Goal: Task Accomplishment & Management: Use online tool/utility

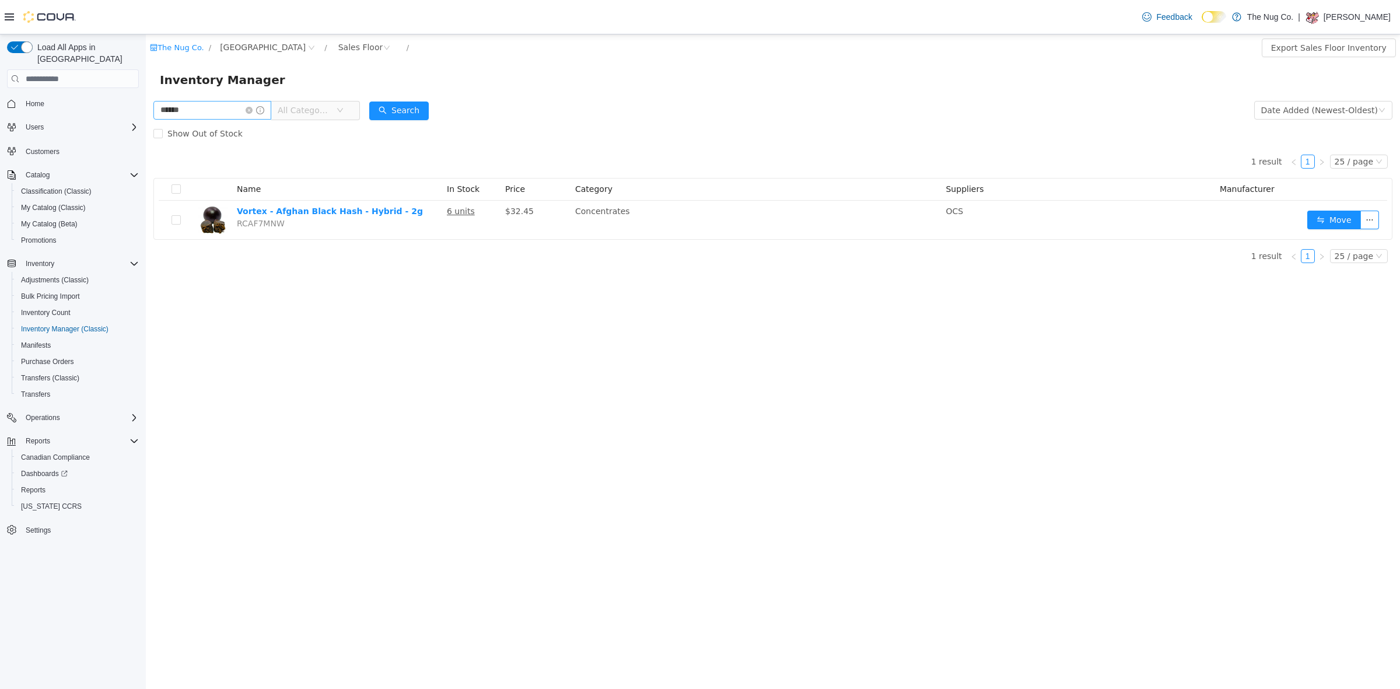
drag, startPoint x: 209, startPoint y: 120, endPoint x: 179, endPoint y: 110, distance: 31.4
click at [181, 110] on span "****** All Categories" at bounding box center [256, 110] width 206 height 19
click at [179, 109] on input "******" at bounding box center [212, 110] width 118 height 19
drag, startPoint x: 190, startPoint y: 108, endPoint x: 85, endPoint y: 101, distance: 105.8
click at [146, 101] on html "The Nug Co. / 1213 Dundas Street West / Sales Floor / Export Sales Floor Invent…" at bounding box center [773, 361] width 1254 height 654
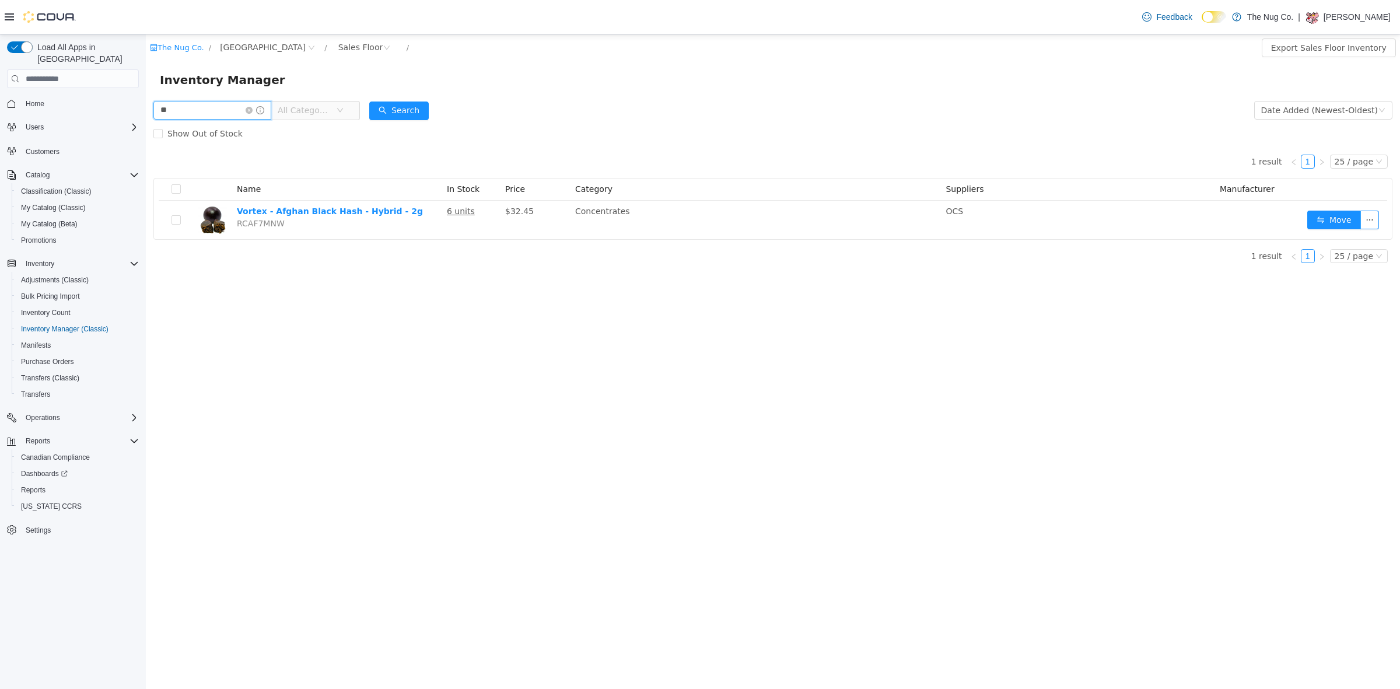
type input "*"
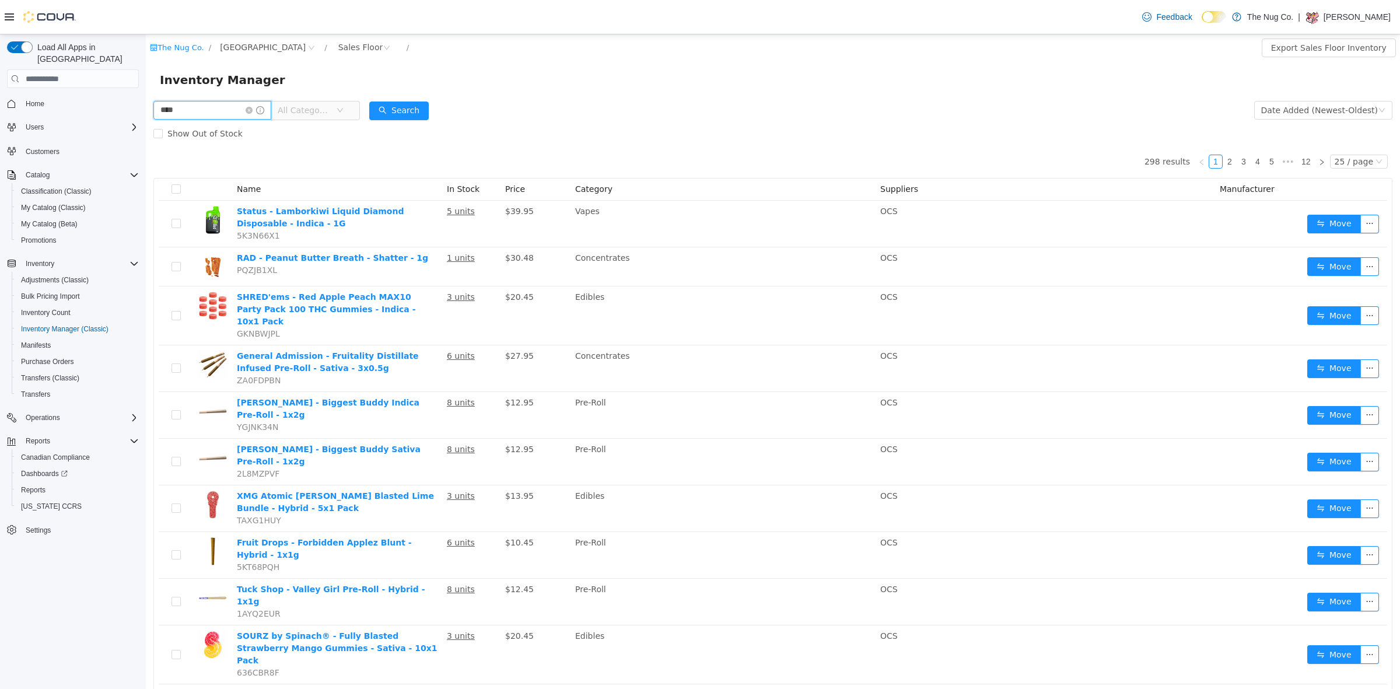
type input "****"
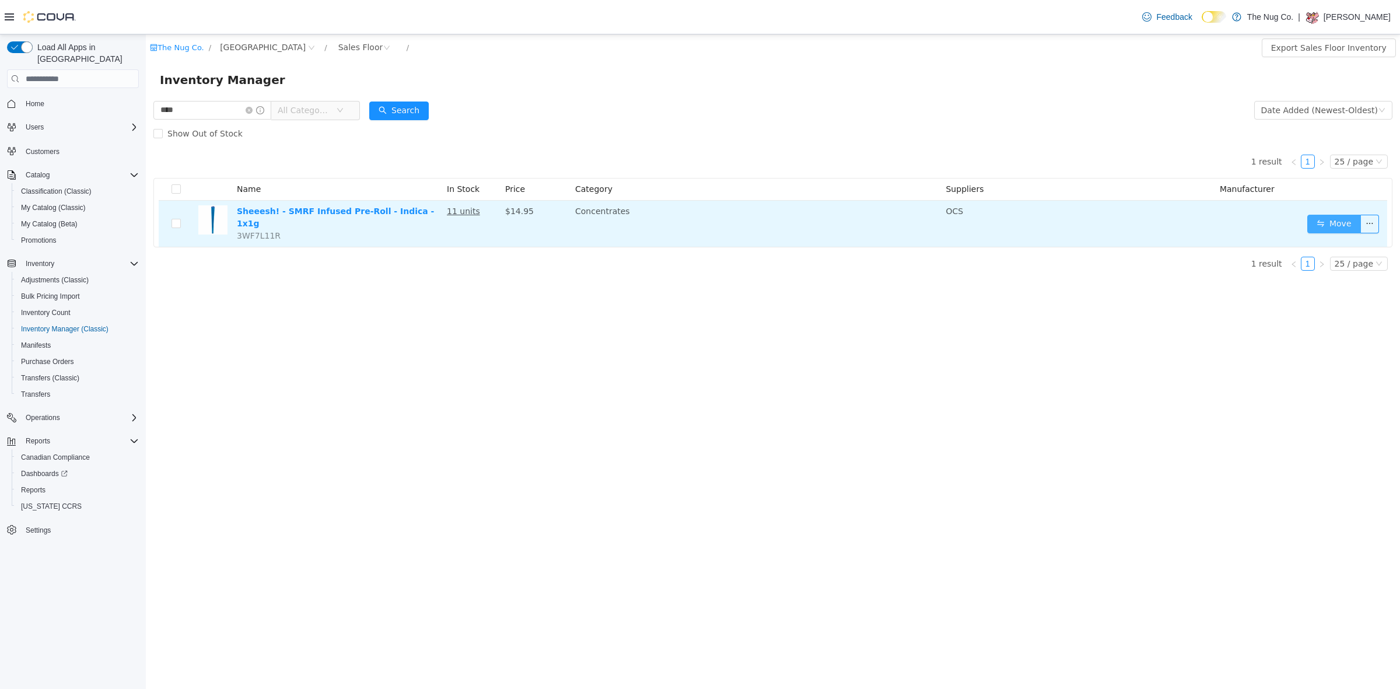
click at [1346, 215] on button "Move" at bounding box center [1334, 224] width 54 height 19
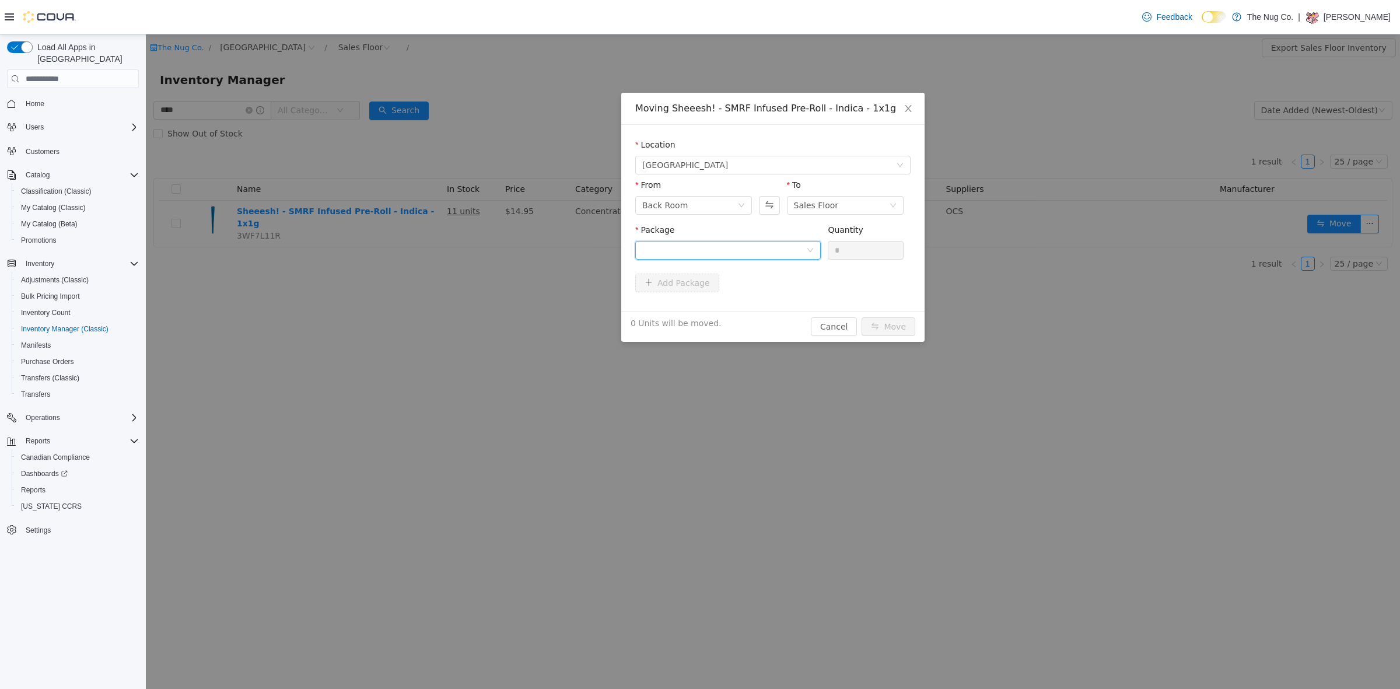
click at [696, 253] on div at bounding box center [724, 249] width 164 height 17
click at [669, 306] on span "Quantity : 31 Units" at bounding box center [677, 304] width 71 height 9
click at [882, 252] on input "*" at bounding box center [865, 249] width 75 height 17
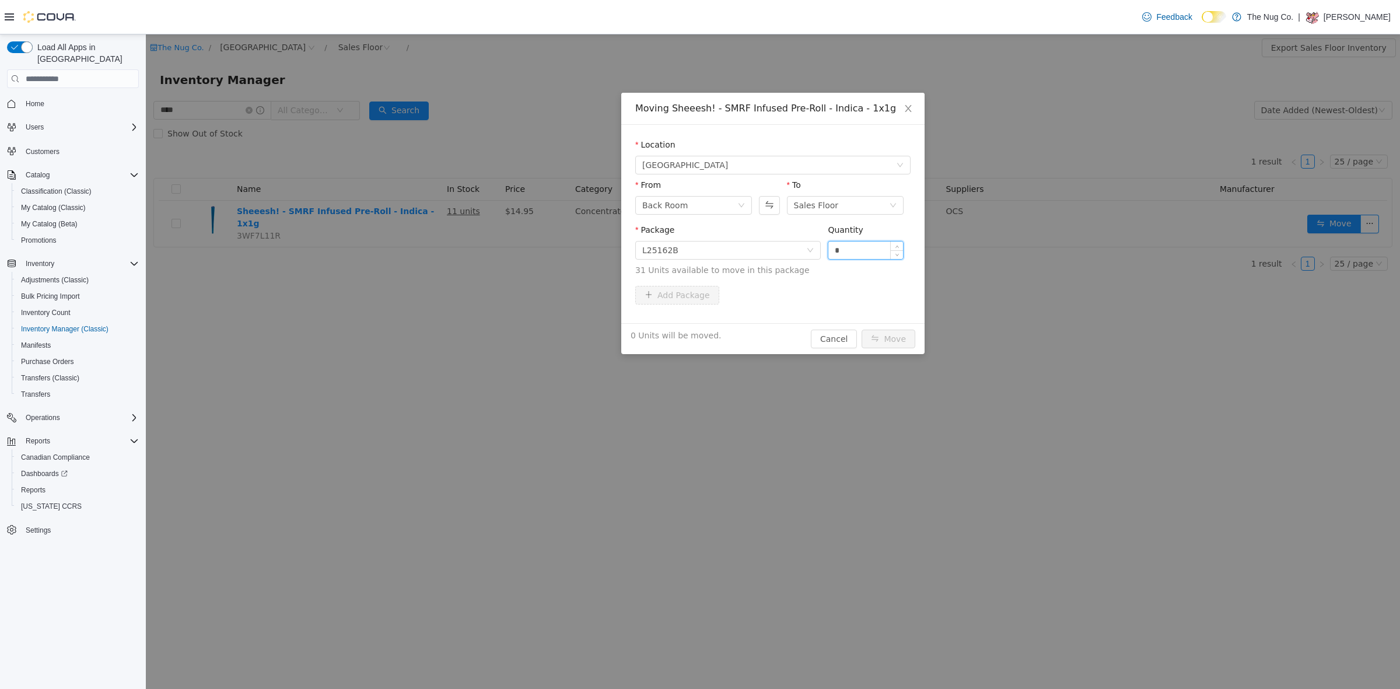
click at [882, 252] on input "*" at bounding box center [865, 249] width 75 height 17
type input "*"
drag, startPoint x: 888, startPoint y: 331, endPoint x: 887, endPoint y: 307, distance: 23.9
click at [888, 331] on button "Move" at bounding box center [888, 339] width 54 height 19
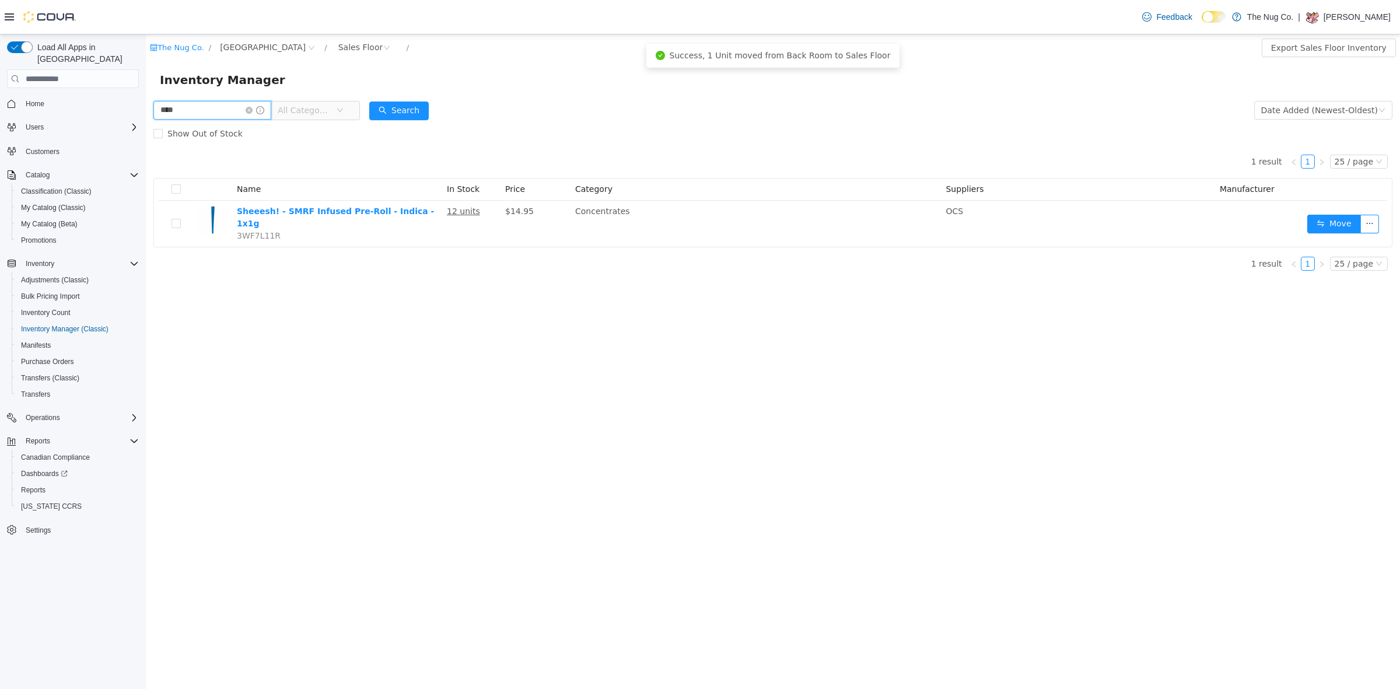
drag, startPoint x: 191, startPoint y: 111, endPoint x: 201, endPoint y: 152, distance: 41.6
click at [146, 118] on html "The Nug Co. / 1213 Dundas Street West / Sales Floor / Export Sales Floor Invent…" at bounding box center [773, 361] width 1254 height 654
type input "*"
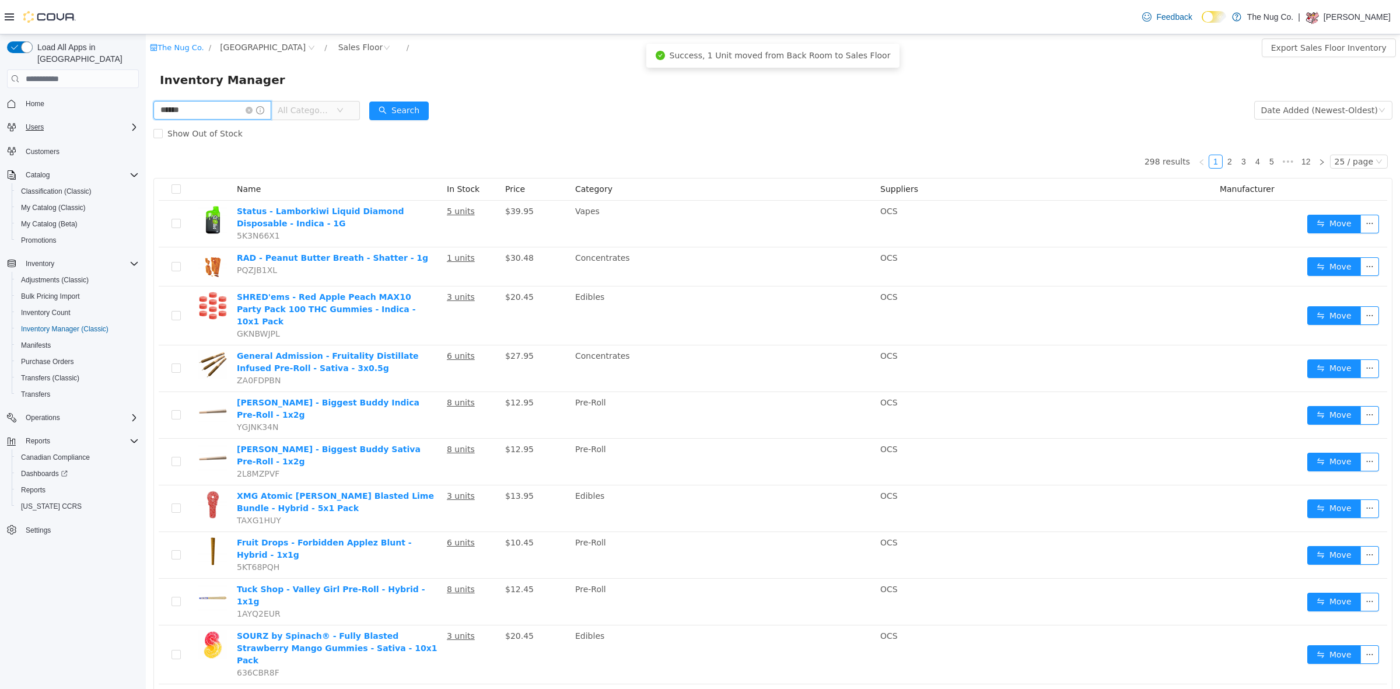
type input "******"
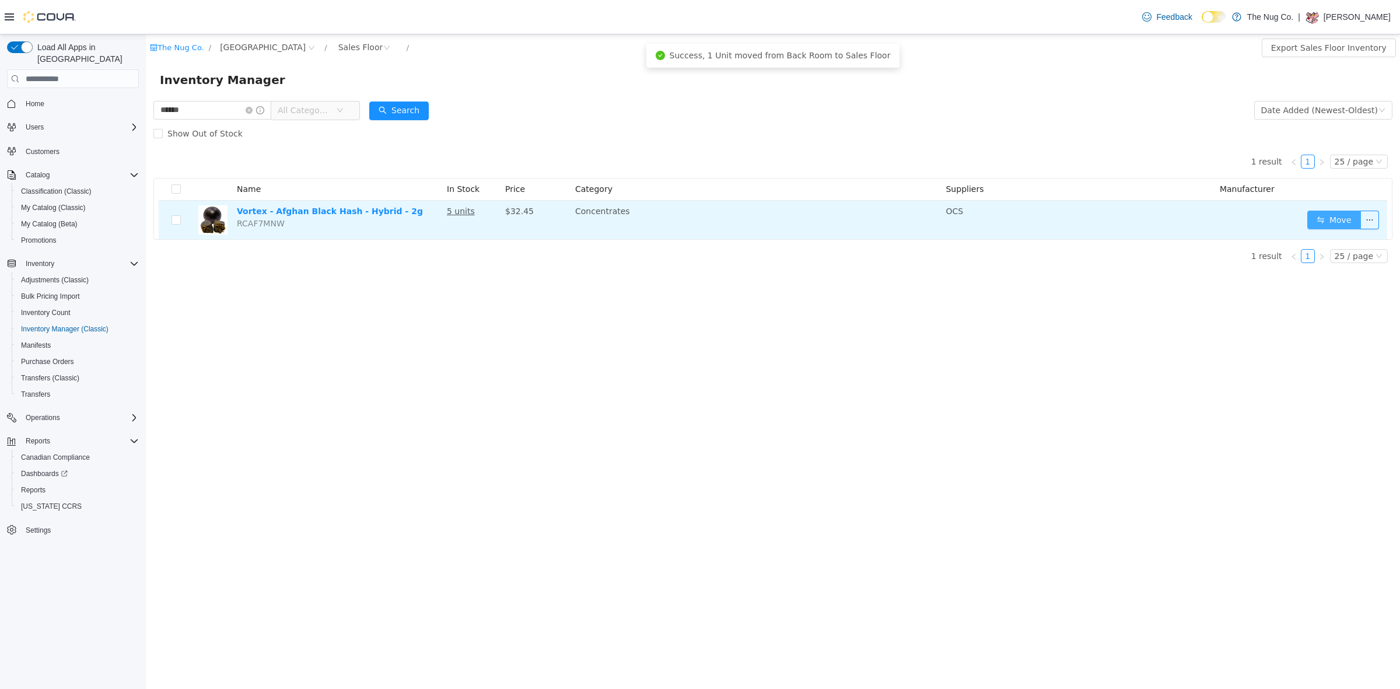
click at [1327, 217] on button "Move" at bounding box center [1334, 220] width 54 height 19
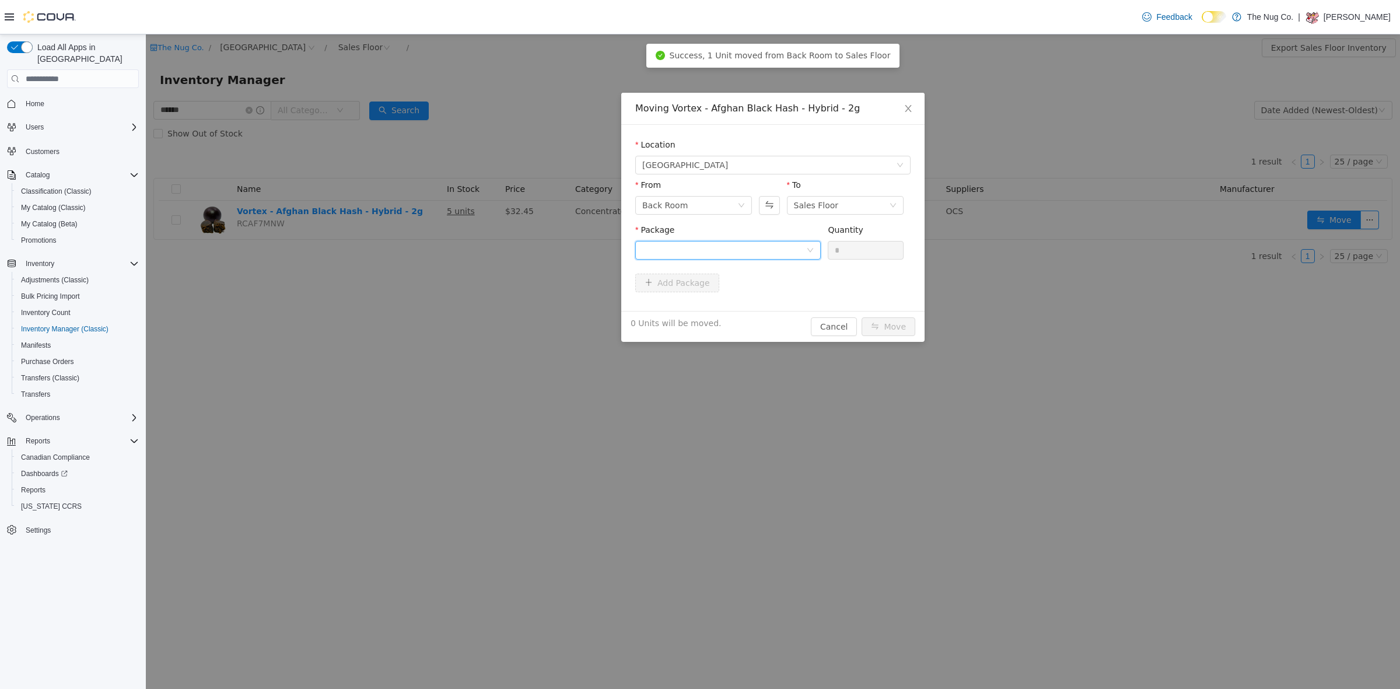
click at [762, 247] on div at bounding box center [724, 249] width 164 height 17
click at [704, 305] on span "Quantity : 12 Units" at bounding box center [677, 304] width 71 height 9
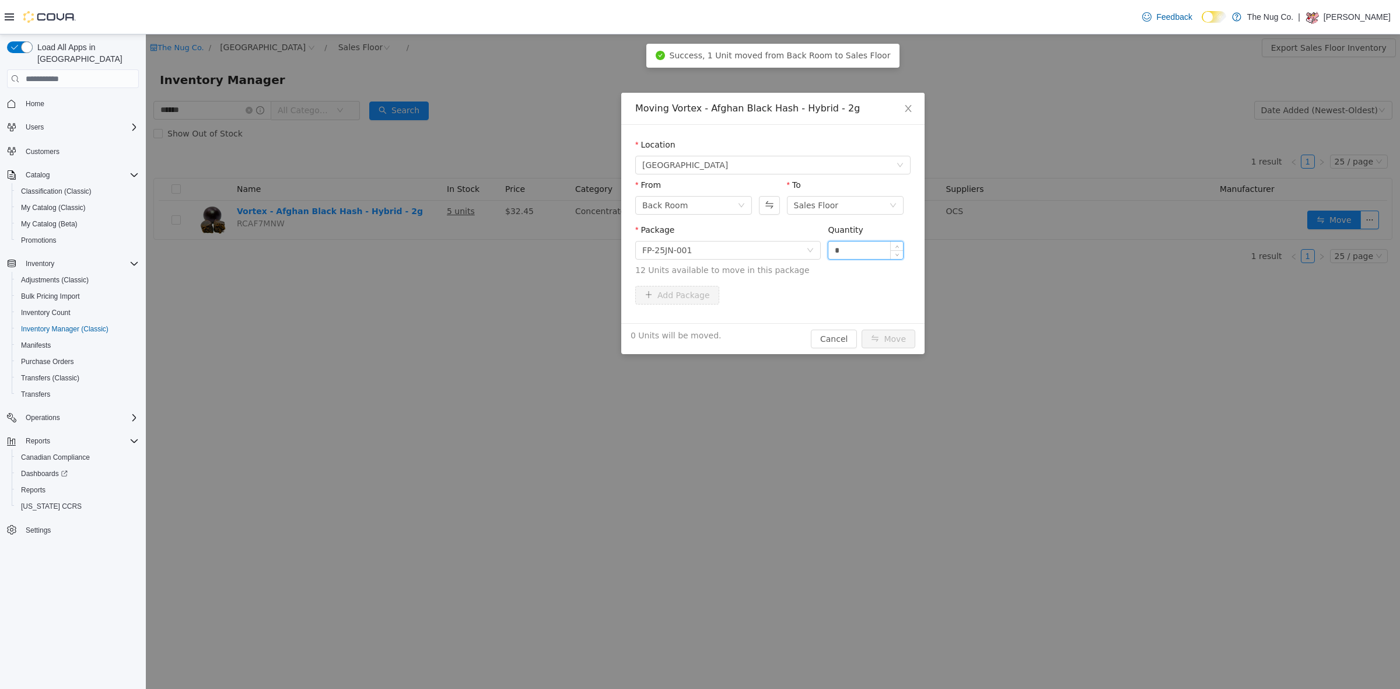
click at [846, 250] on input "*" at bounding box center [865, 249] width 75 height 17
type input "*"
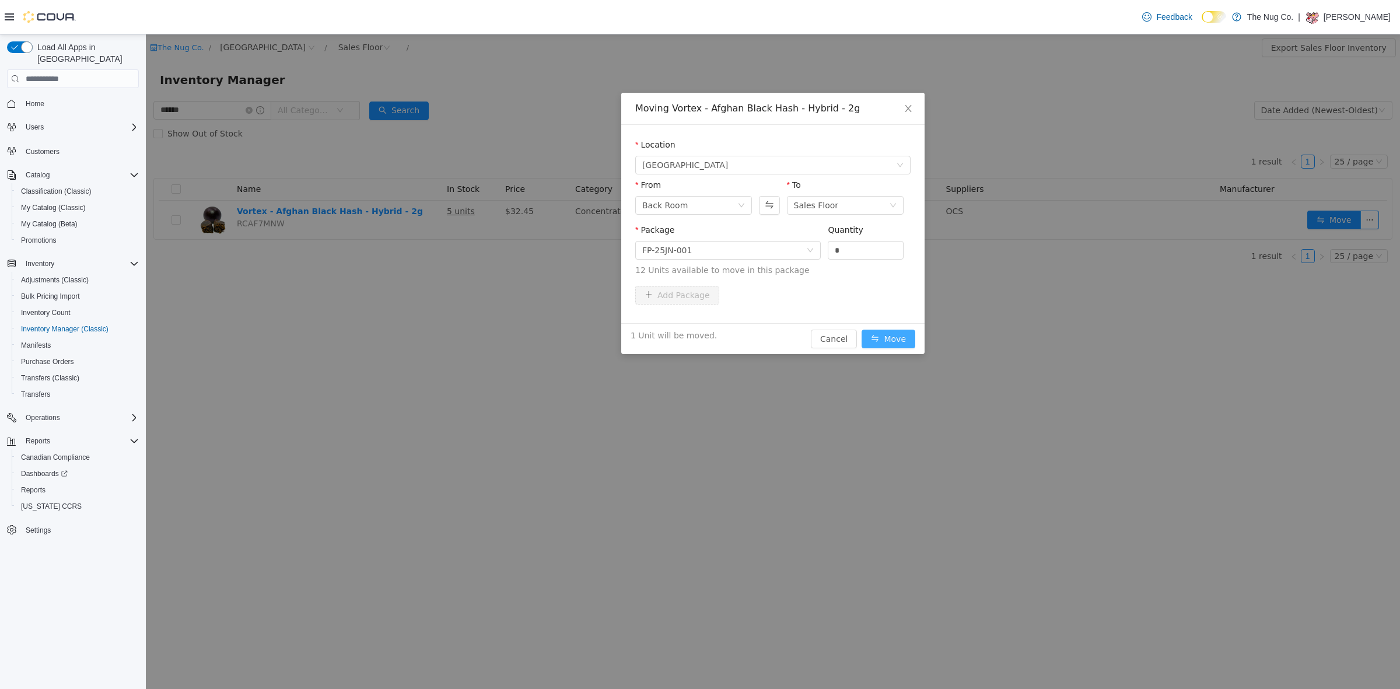
click at [888, 334] on button "Move" at bounding box center [888, 339] width 54 height 19
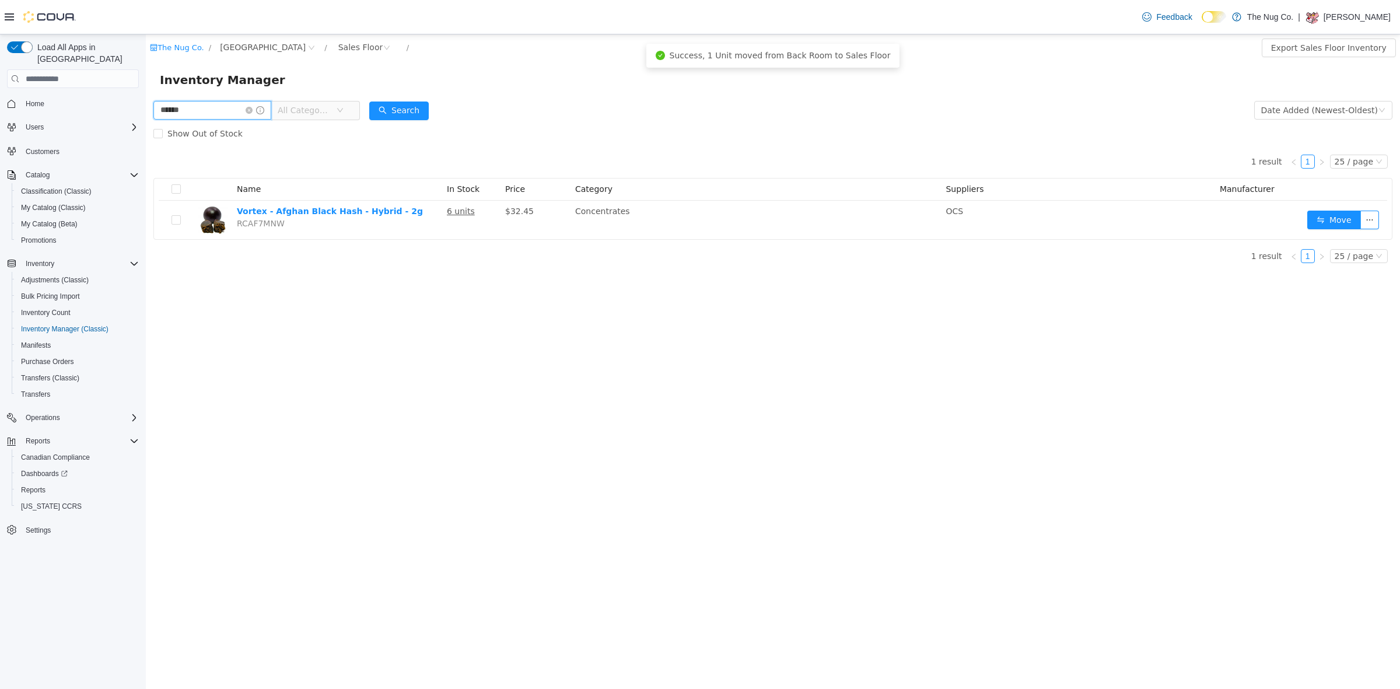
drag, startPoint x: 209, startPoint y: 114, endPoint x: 0, endPoint y: 126, distance: 209.1
click at [146, 126] on html "The Nug Co. / 1213 Dundas Street West / Sales Floor / Export Sales Floor Invent…" at bounding box center [773, 361] width 1254 height 654
type input "***"
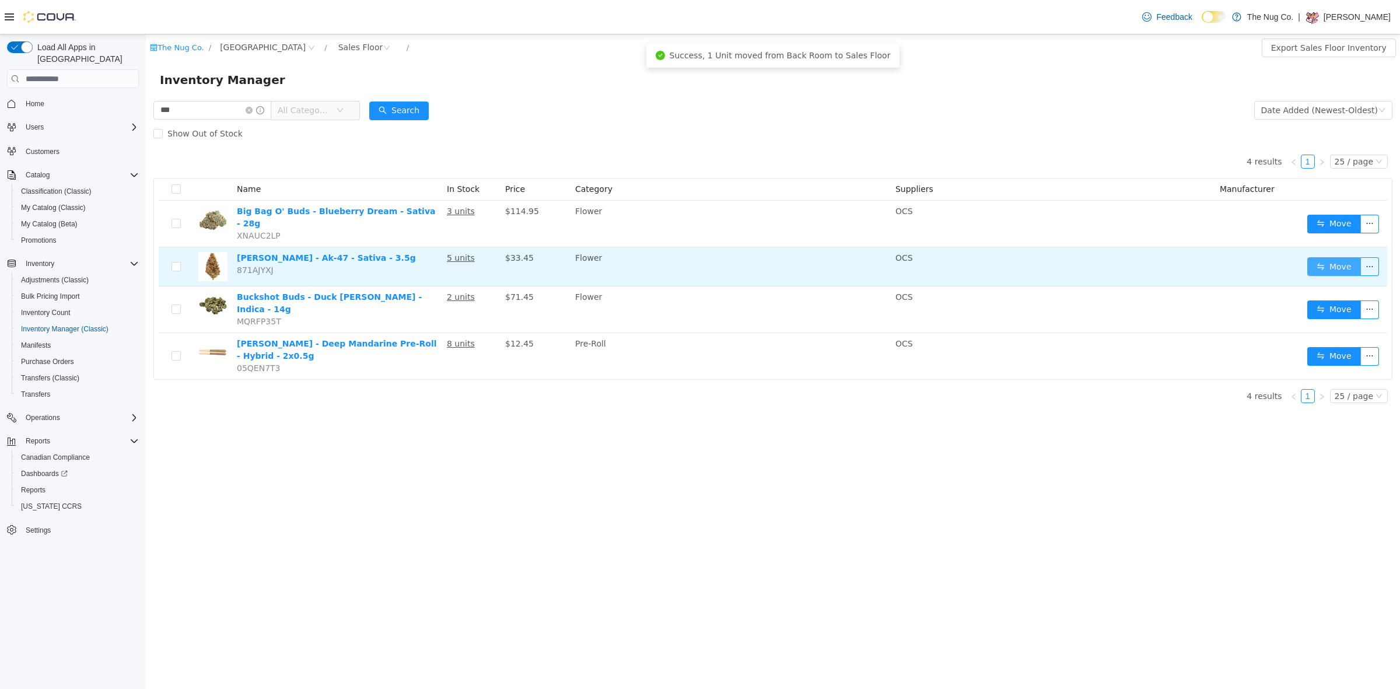
click at [1348, 258] on button "Move" at bounding box center [1334, 266] width 54 height 19
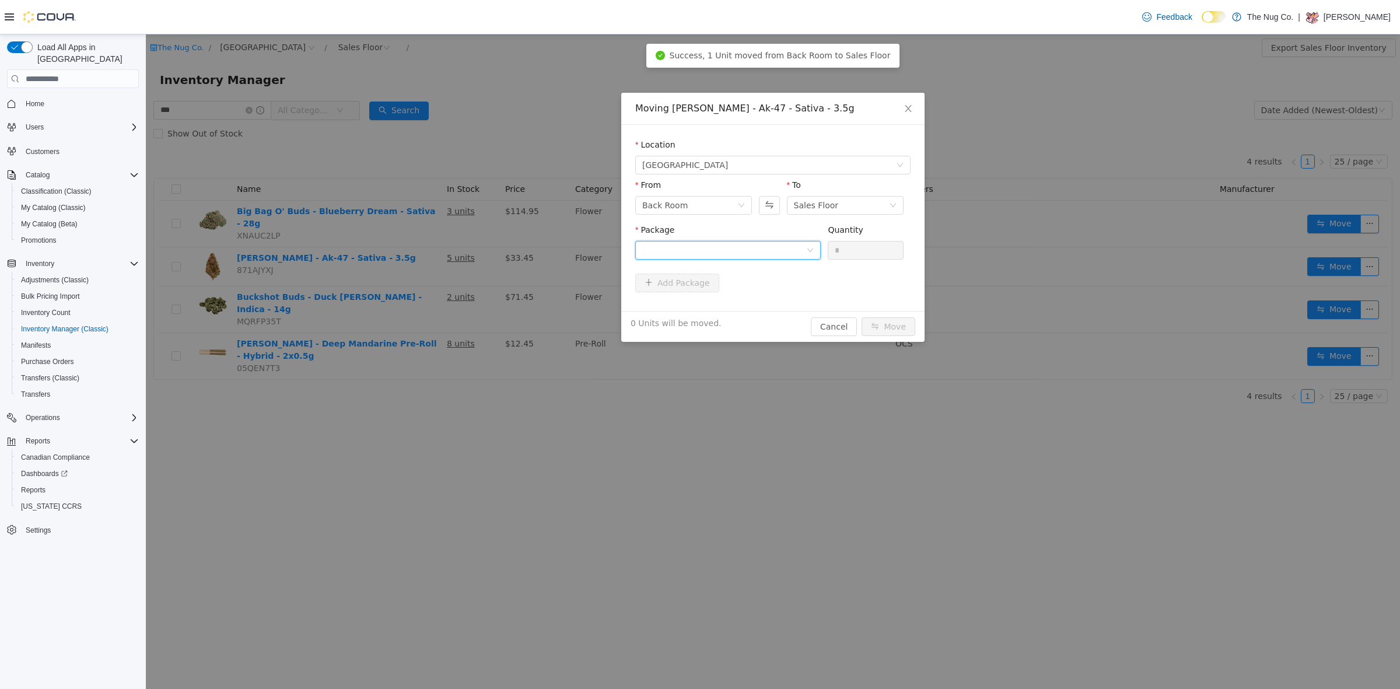
click at [677, 255] on div at bounding box center [724, 249] width 164 height 17
click at [687, 301] on span "Quantity : 6 Units" at bounding box center [675, 304] width 66 height 9
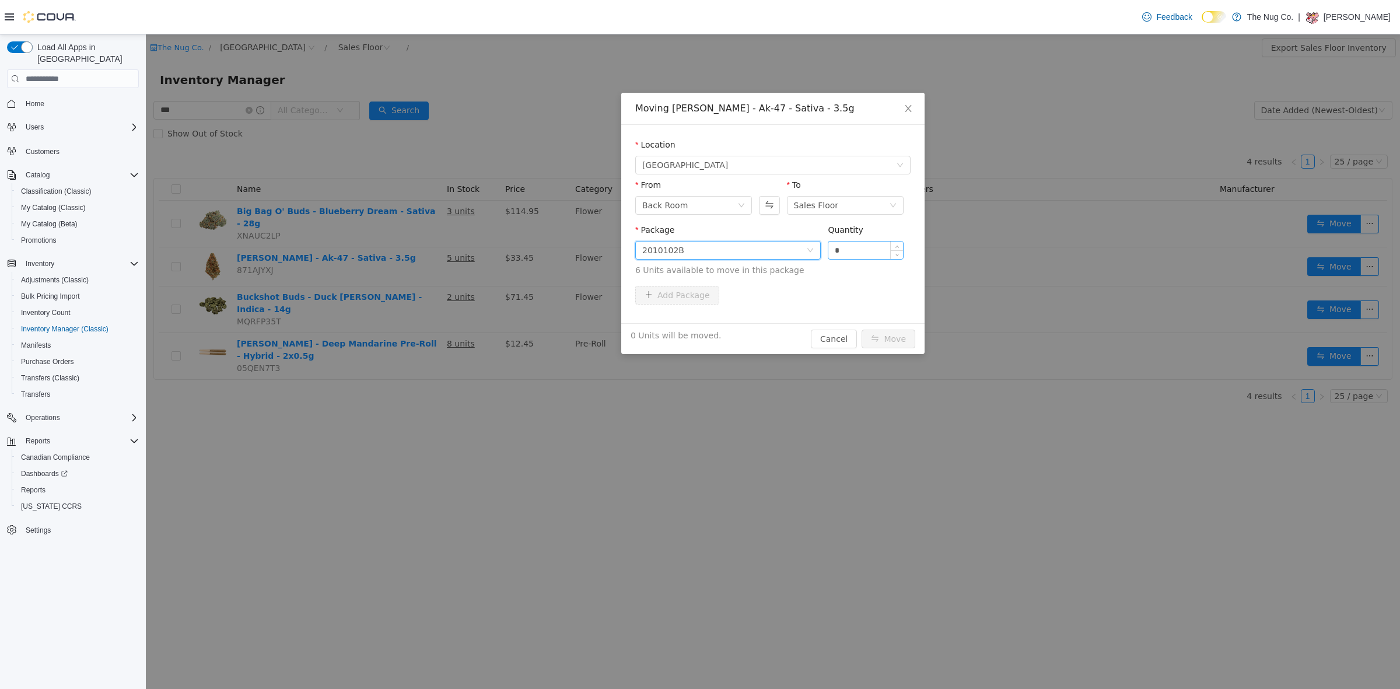
click at [866, 247] on input "*" at bounding box center [865, 249] width 75 height 17
type input "*"
drag, startPoint x: 885, startPoint y: 337, endPoint x: 945, endPoint y: 293, distance: 74.3
click at [887, 337] on button "Move" at bounding box center [888, 339] width 54 height 19
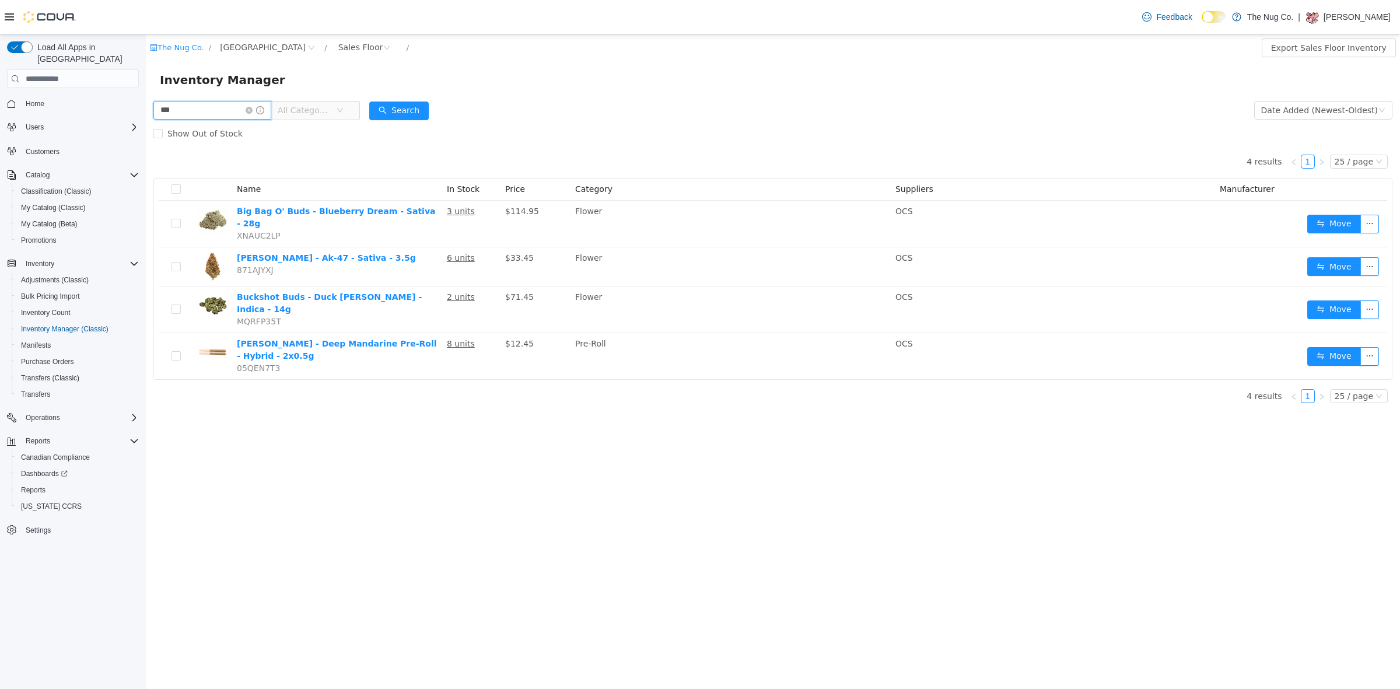
click at [195, 113] on input "***" at bounding box center [212, 110] width 118 height 19
click at [195, 112] on input "***" at bounding box center [212, 110] width 118 height 19
type input "****"
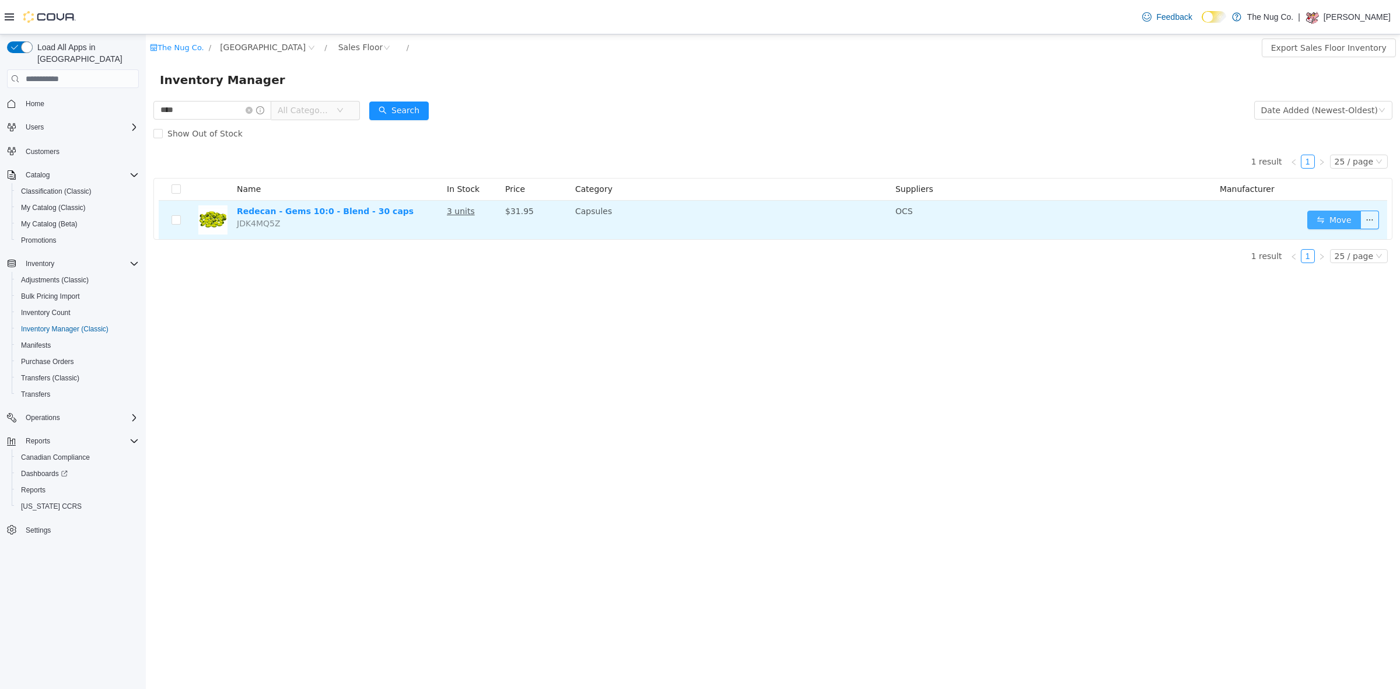
click at [1351, 215] on button "Move" at bounding box center [1334, 220] width 54 height 19
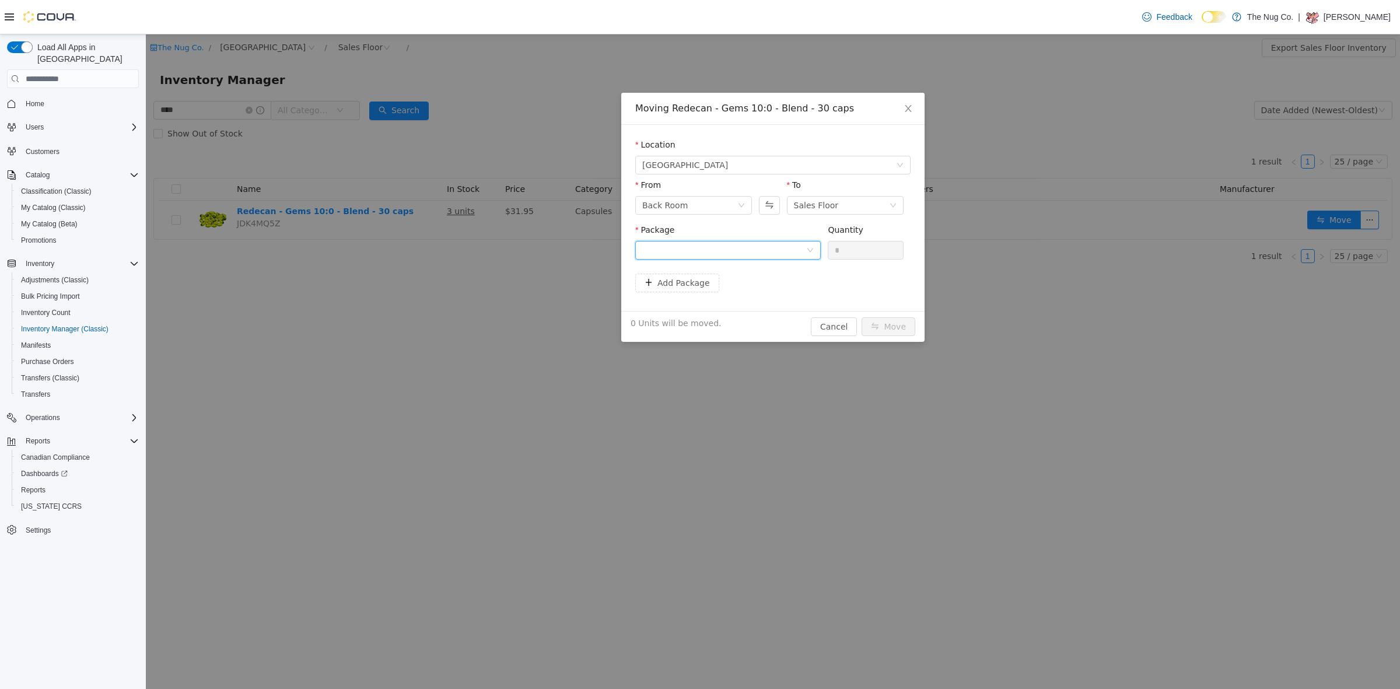
click at [698, 249] on div at bounding box center [724, 249] width 164 height 17
click at [668, 306] on span "Quantity : 2 Units" at bounding box center [675, 304] width 66 height 9
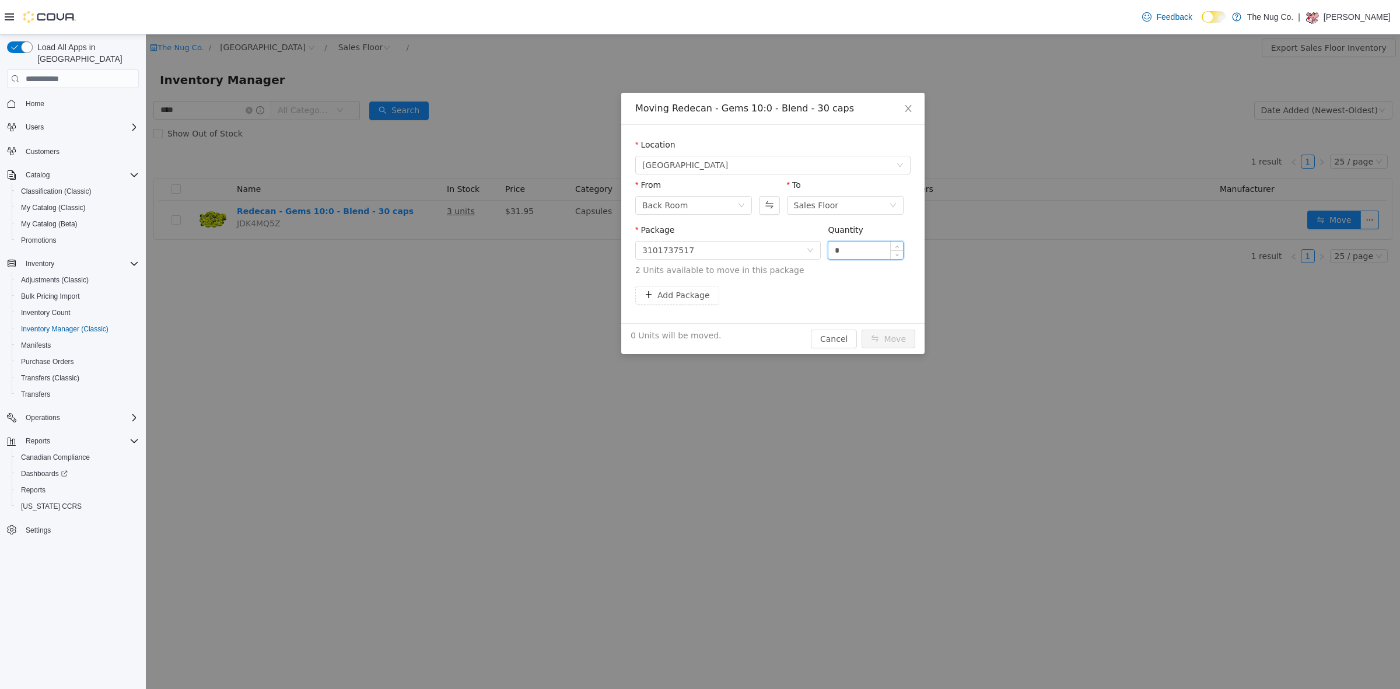
click at [857, 246] on input "*" at bounding box center [865, 249] width 75 height 17
type input "*"
click at [888, 344] on button "Move" at bounding box center [888, 339] width 54 height 19
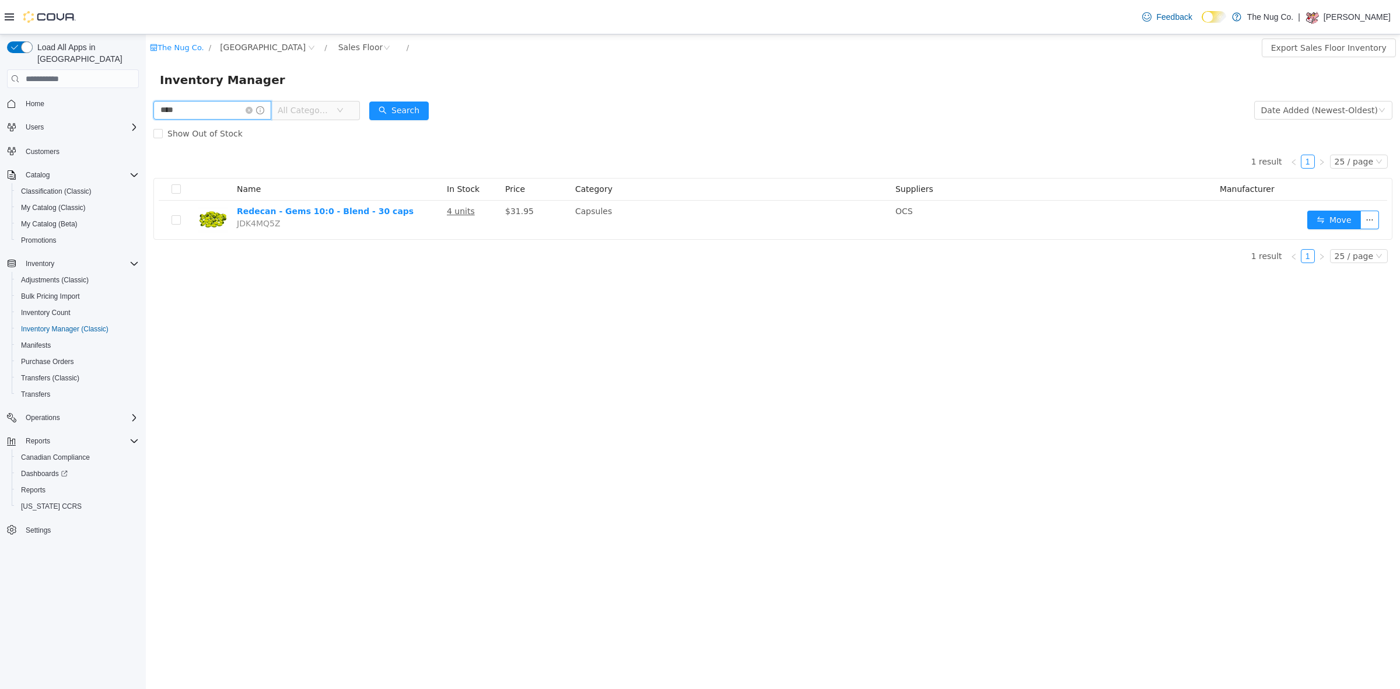
click at [238, 108] on input "****" at bounding box center [212, 110] width 118 height 19
type input "*****"
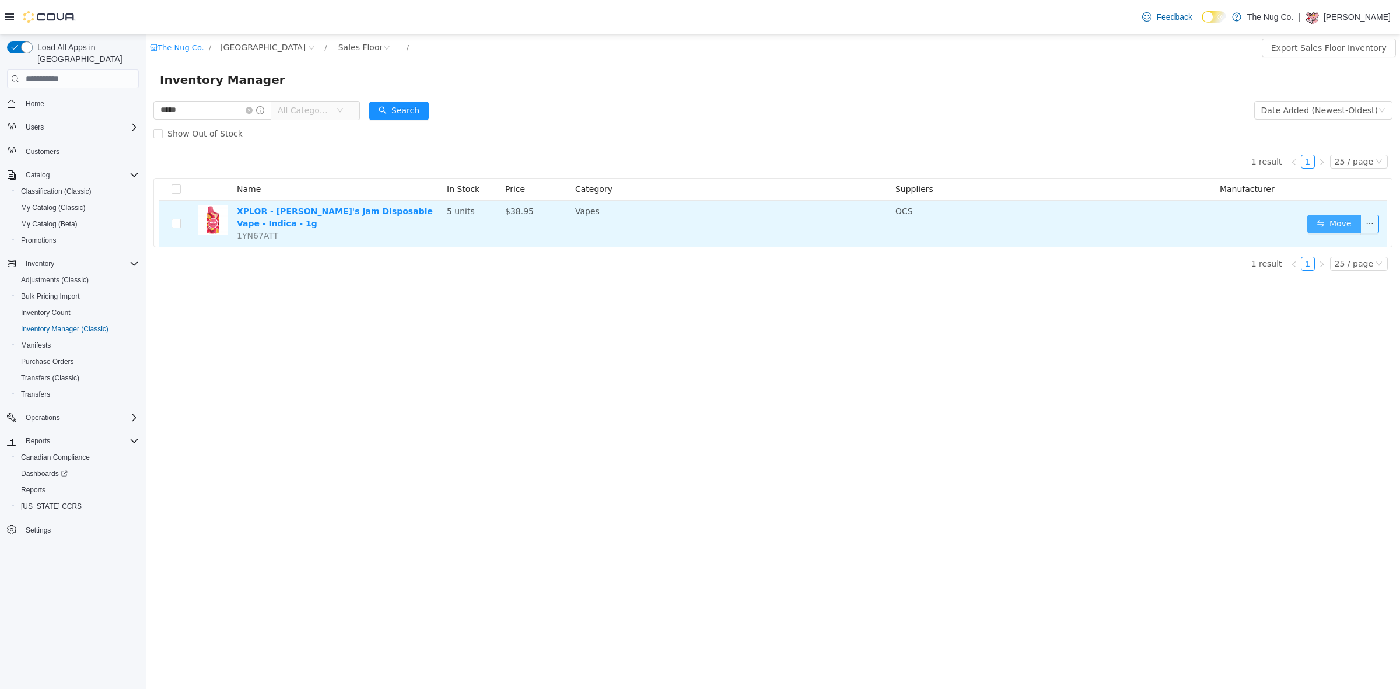
click at [1340, 223] on button "Move" at bounding box center [1334, 224] width 54 height 19
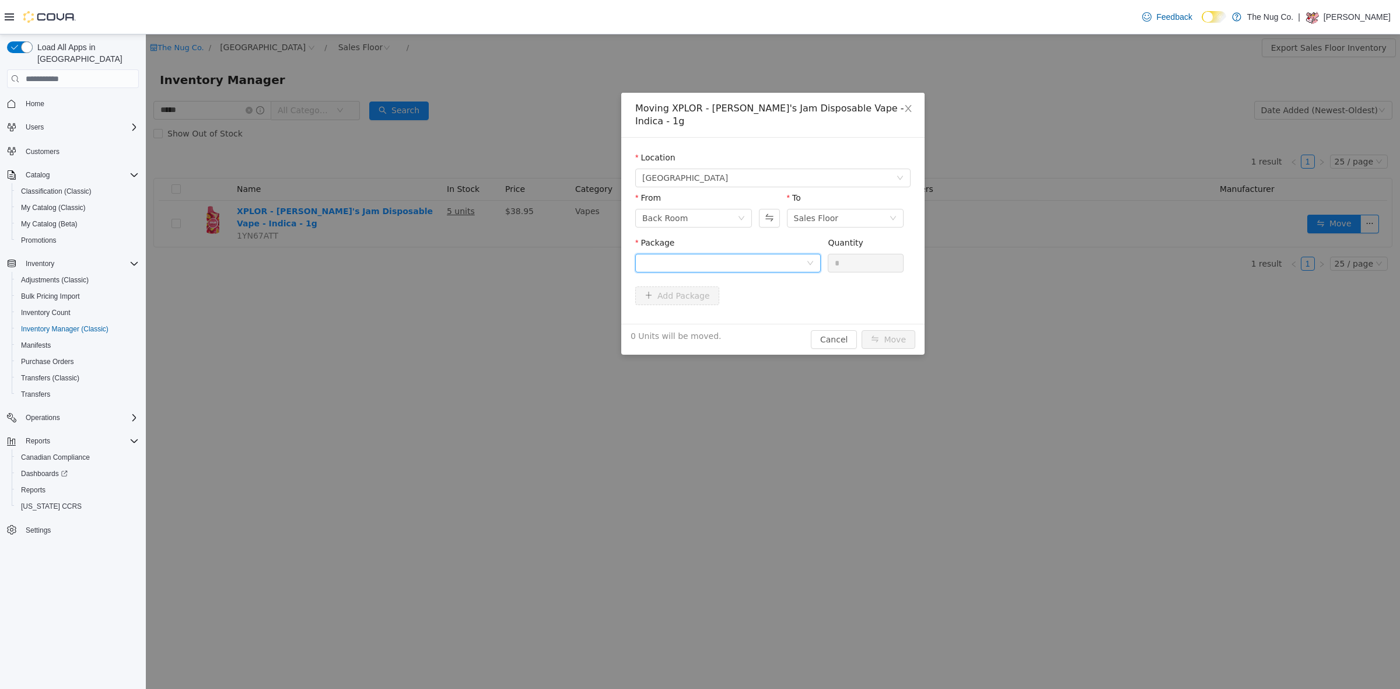
click at [741, 257] on div at bounding box center [724, 262] width 164 height 17
click at [732, 285] on li "PR250717H Quantity : 8 Units" at bounding box center [727, 298] width 185 height 31
click at [837, 254] on input "*" at bounding box center [865, 262] width 75 height 17
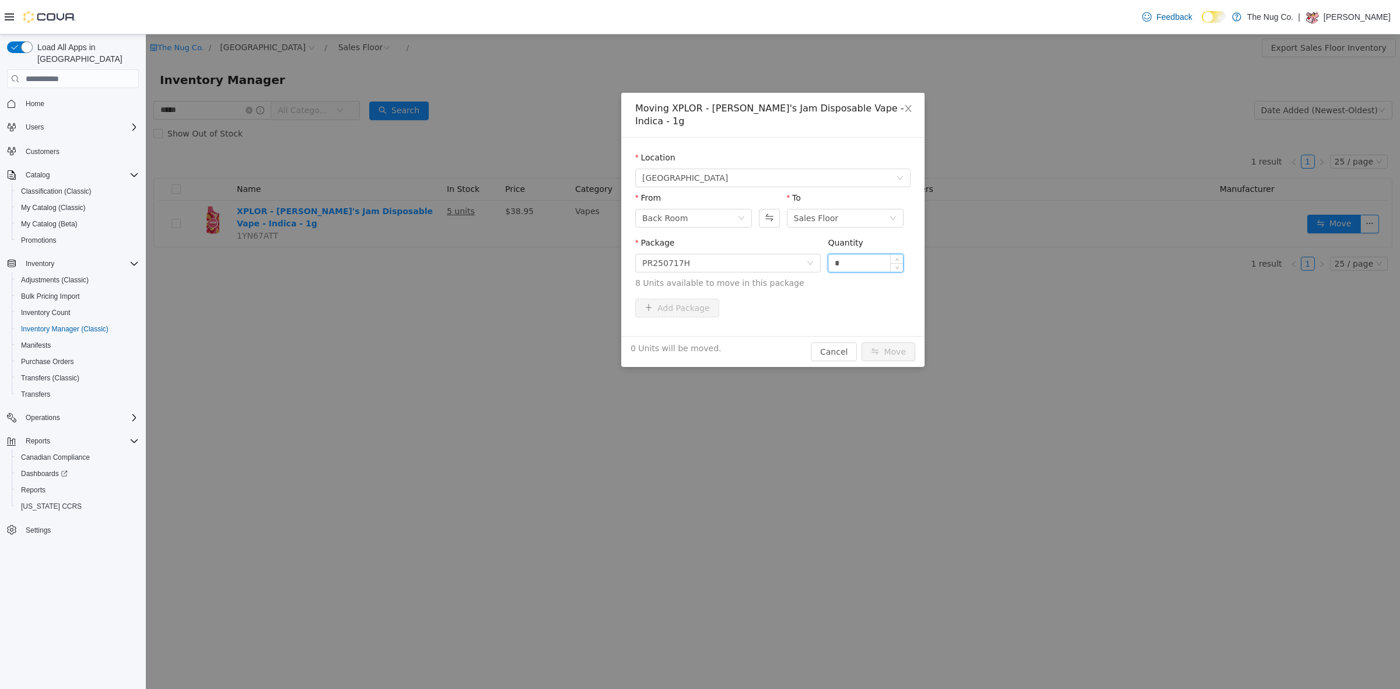
click at [837, 254] on input "*" at bounding box center [865, 262] width 75 height 17
type input "*"
click at [877, 342] on button "Move" at bounding box center [888, 351] width 54 height 19
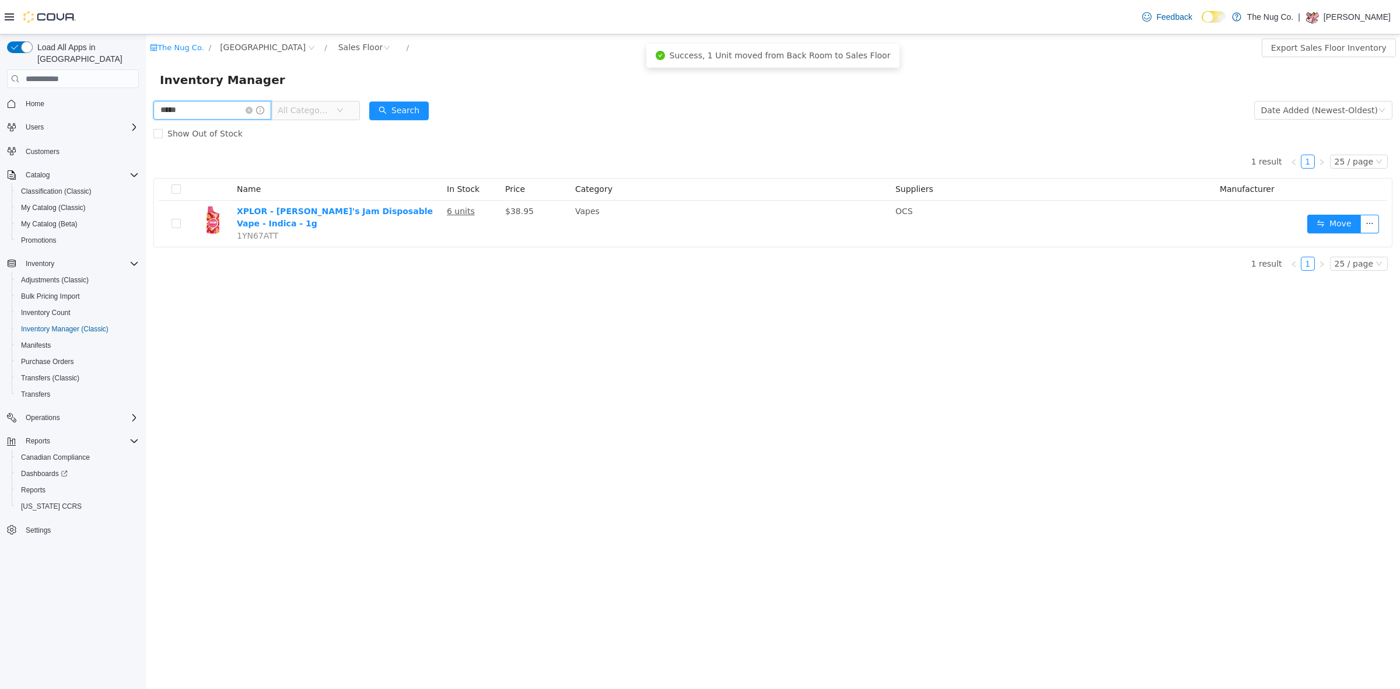
click at [188, 113] on input "*****" at bounding box center [212, 110] width 118 height 19
type input "********"
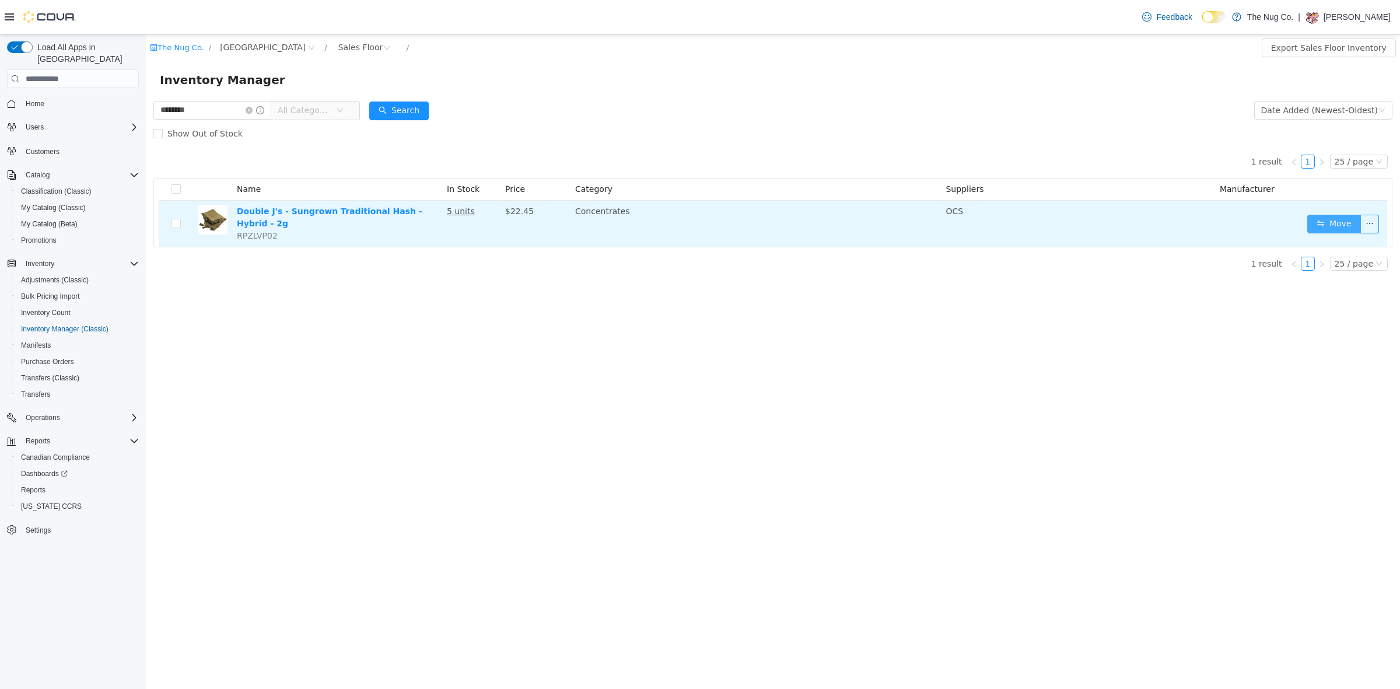
drag, startPoint x: 1352, startPoint y: 218, endPoint x: 1345, endPoint y: 215, distance: 7.6
click at [1345, 215] on button "Move" at bounding box center [1334, 224] width 54 height 19
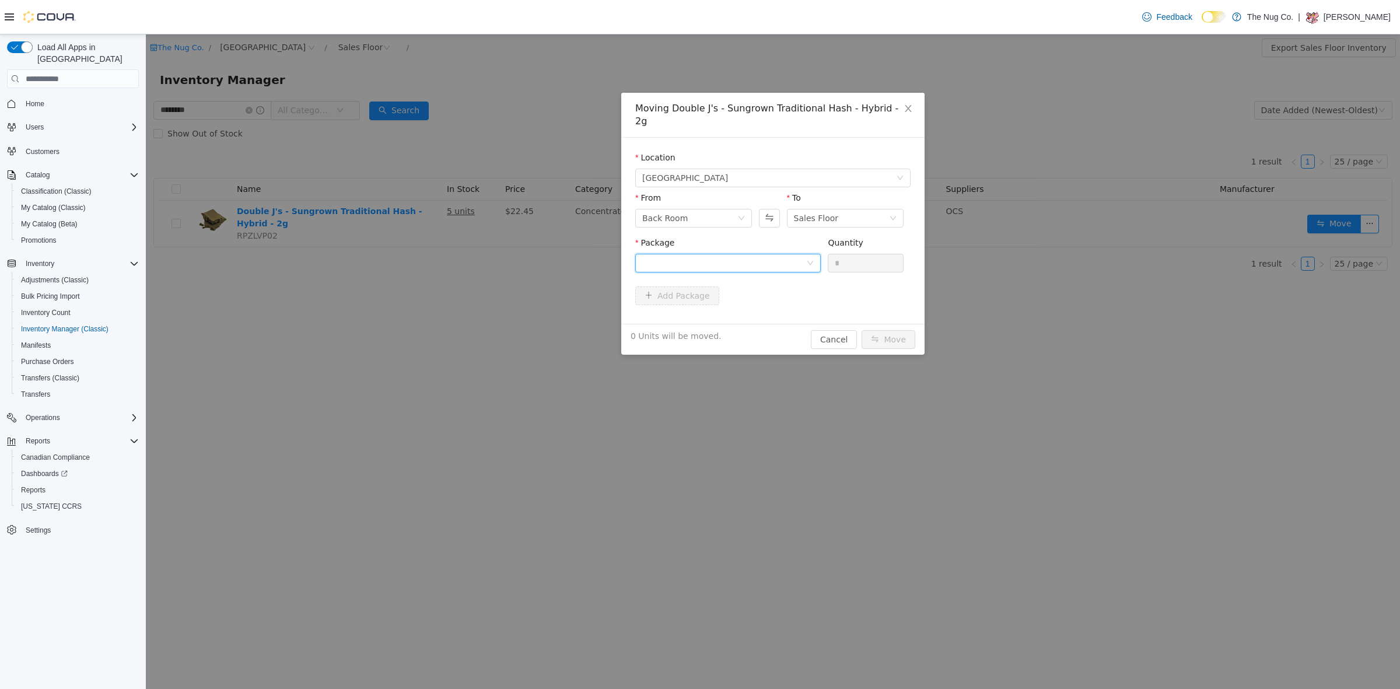
click at [738, 254] on div at bounding box center [724, 262] width 164 height 17
click at [692, 296] on li "BEI1762 Quantity : 12 Units" at bounding box center [727, 298] width 185 height 31
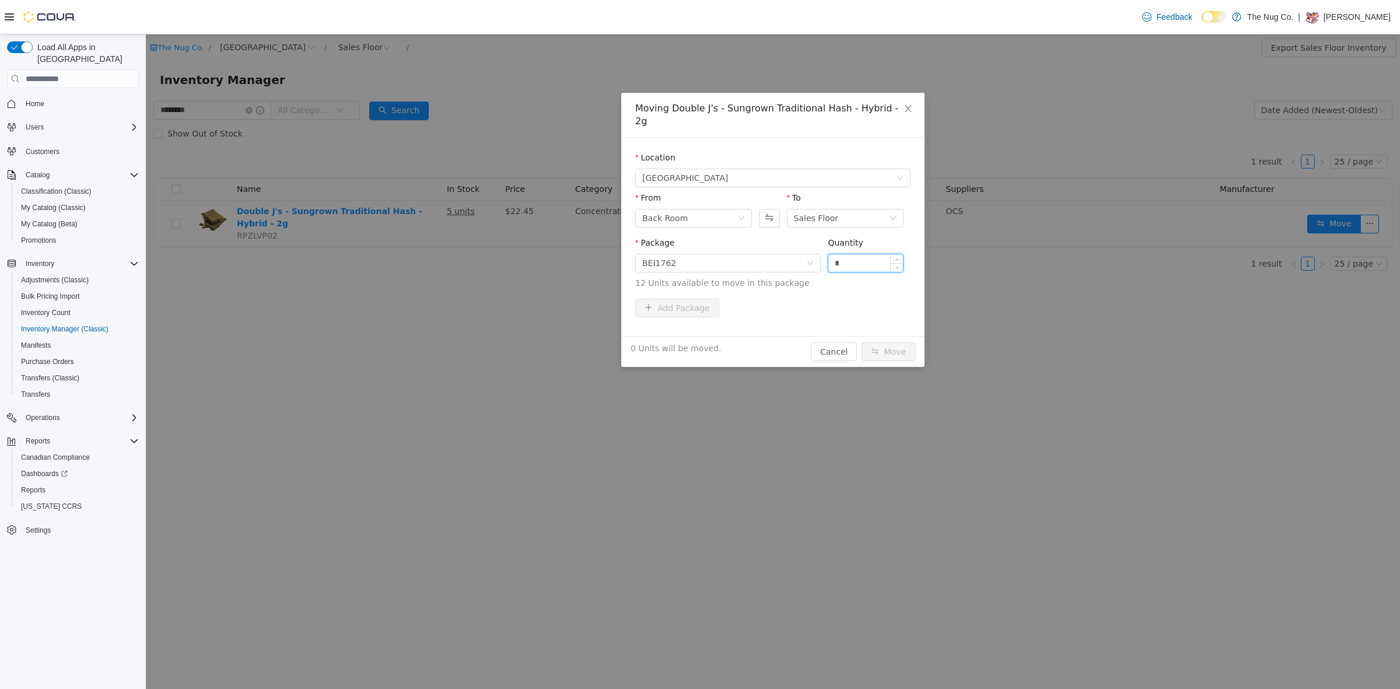
click at [873, 254] on input "*" at bounding box center [865, 262] width 75 height 17
type input "*"
click at [895, 342] on button "Move" at bounding box center [888, 351] width 54 height 19
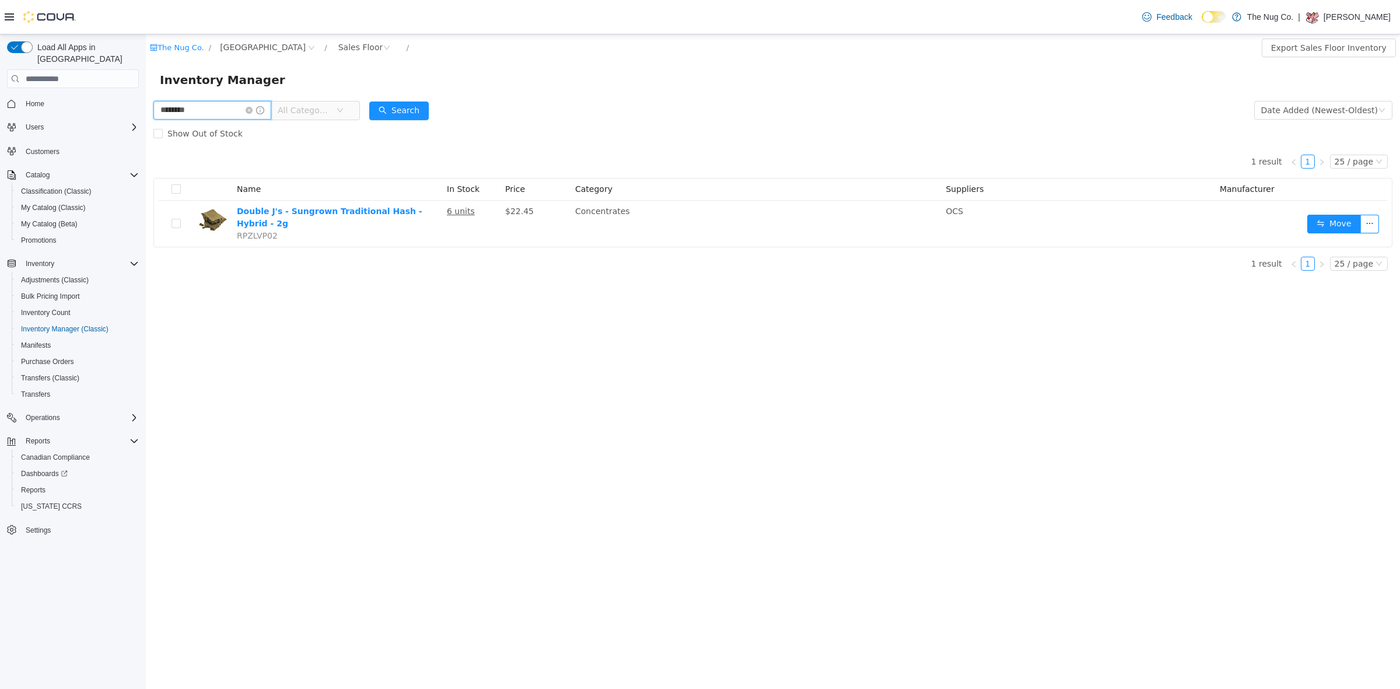
drag, startPoint x: 206, startPoint y: 111, endPoint x: 12, endPoint y: 91, distance: 194.7
click at [146, 91] on html "The Nug Co. / 1213 Dundas Street West / Sales Floor / Export Sales Floor Invent…" at bounding box center [773, 361] width 1254 height 654
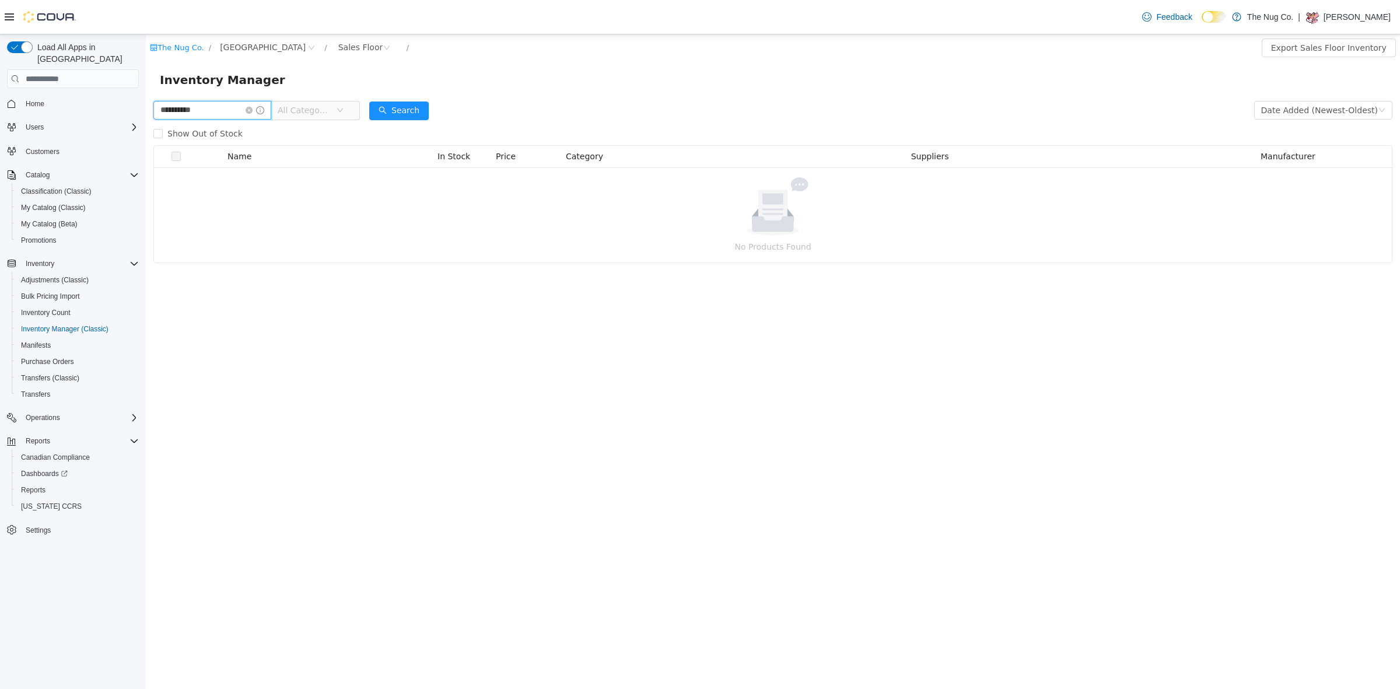
type input "**********"
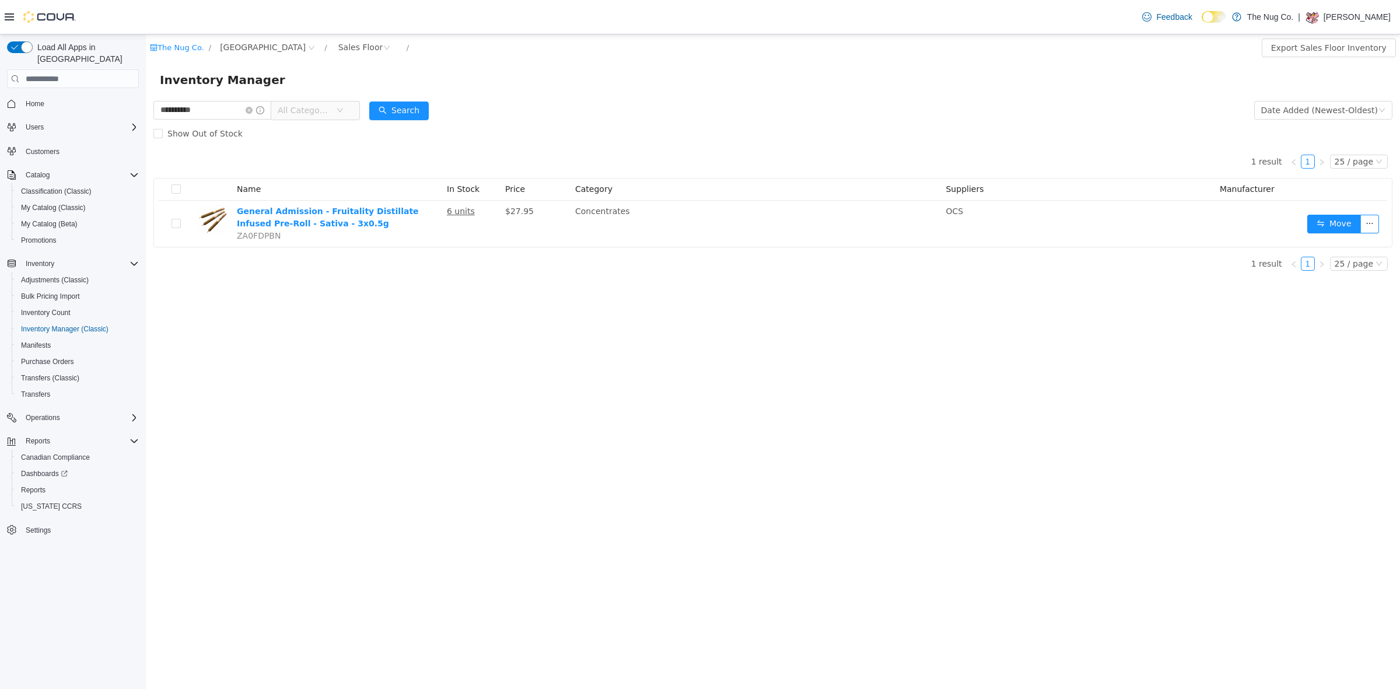
click at [340, 58] on div "The Nug Co. / 1213 Dundas Street West / Sales Floor / Export Sales Floor Invent…" at bounding box center [773, 47] width 1254 height 27
click at [354, 44] on div "Sales Floor" at bounding box center [360, 46] width 45 height 17
click at [363, 110] on li "Back Room" at bounding box center [369, 108] width 70 height 19
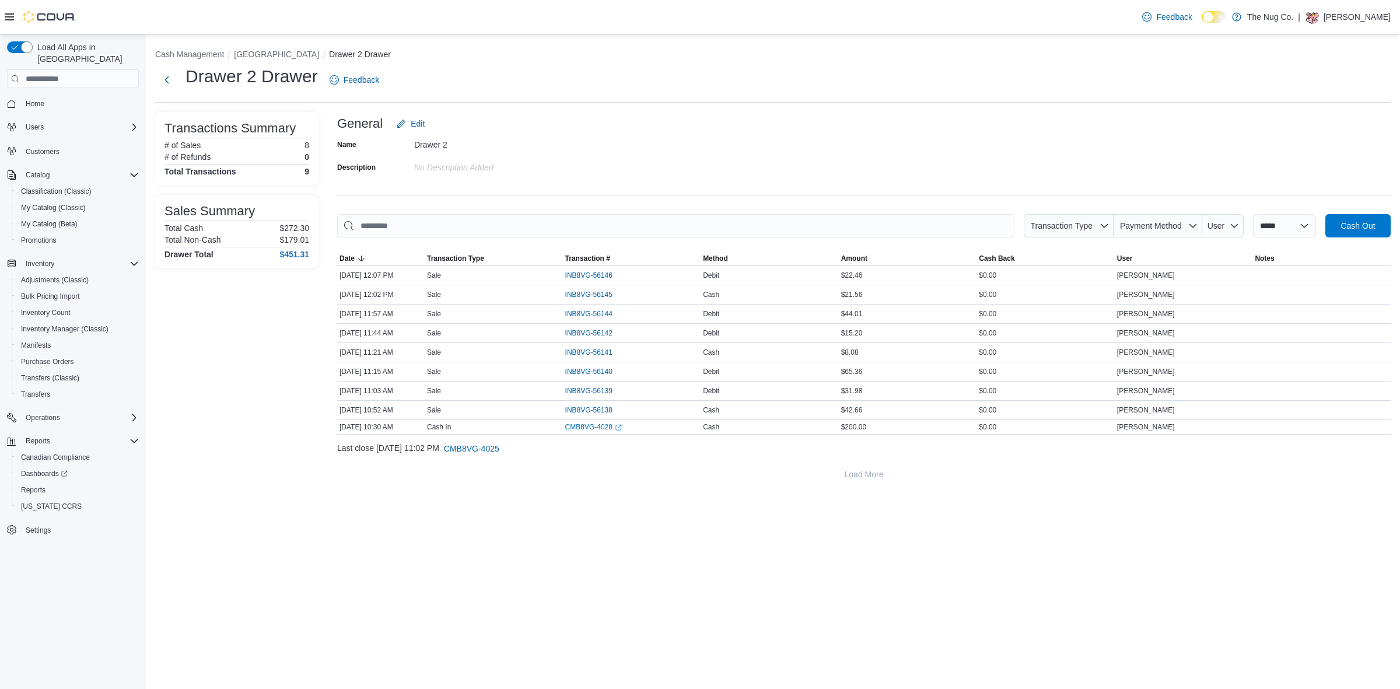
click at [234, 293] on div "Transactions Summary # of Sales 8 # of Refunds 0 Total Transactions 9 Sales Sum…" at bounding box center [236, 299] width 163 height 374
